Goal: Use online tool/utility

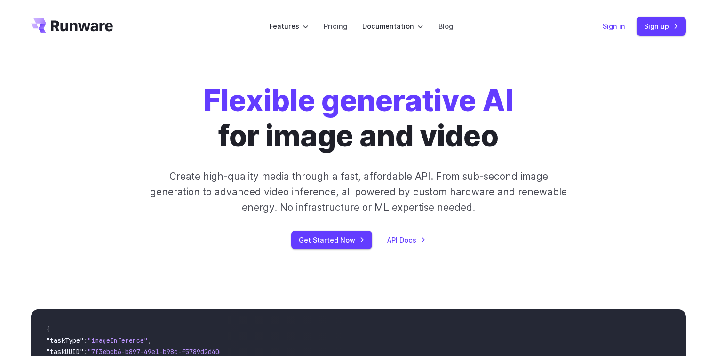
click at [615, 24] on link "Sign in" at bounding box center [614, 26] width 23 height 11
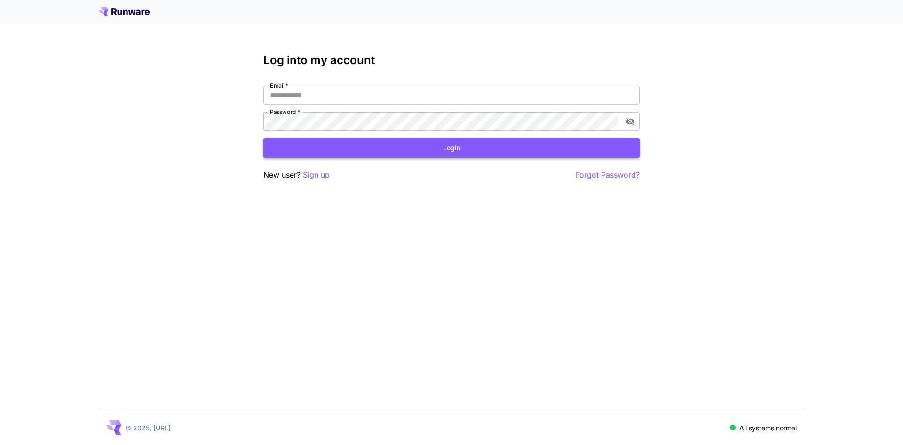
type input "**********"
click at [358, 152] on button "Login" at bounding box center [451, 147] width 376 height 19
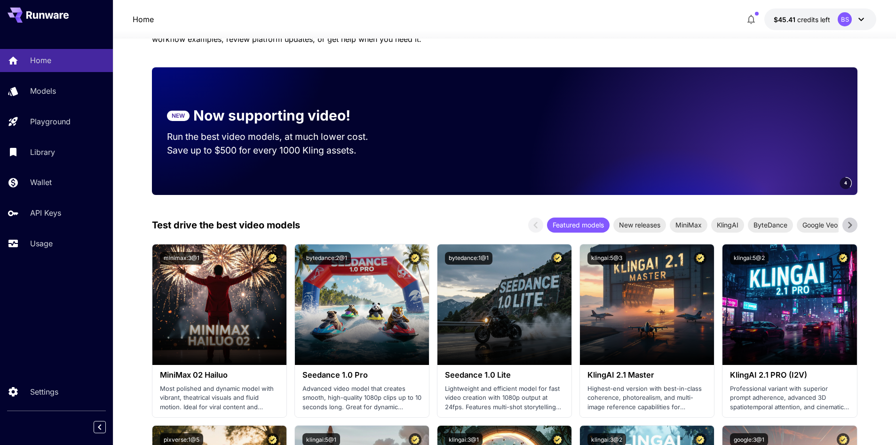
scroll to position [94, 0]
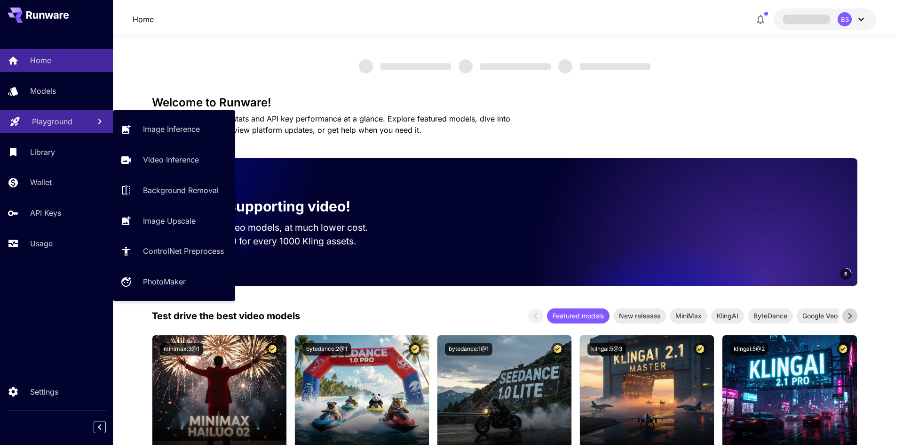
click at [56, 124] on p "Playground" at bounding box center [52, 121] width 40 height 11
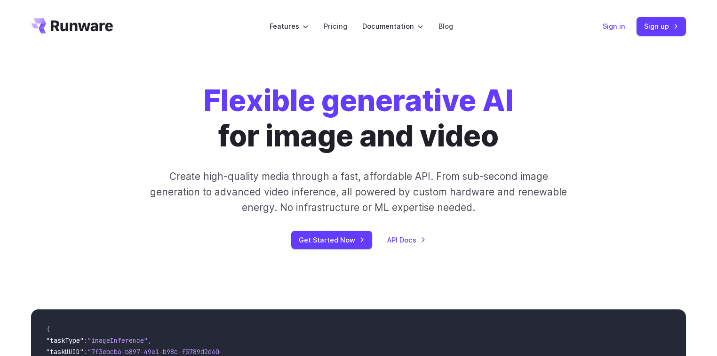
click at [611, 23] on link "Sign in" at bounding box center [614, 26] width 23 height 11
